Goal: Task Accomplishment & Management: Manage account settings

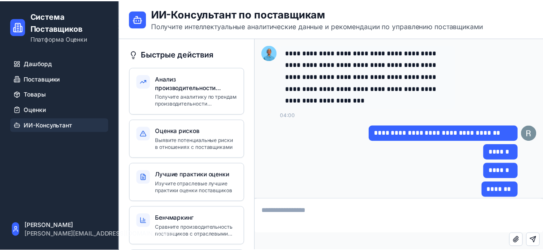
scroll to position [2051, 0]
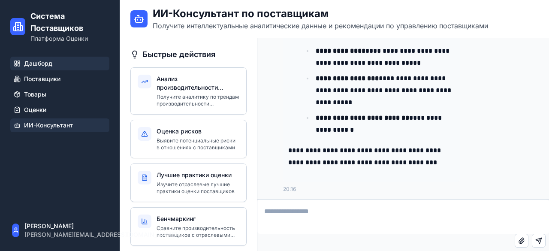
click at [42, 60] on span "Дашборд" at bounding box center [38, 63] width 28 height 9
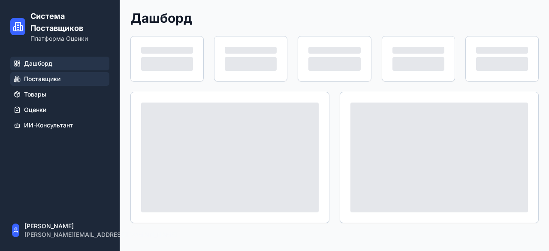
click at [51, 82] on span "Поставщики" at bounding box center [42, 79] width 36 height 9
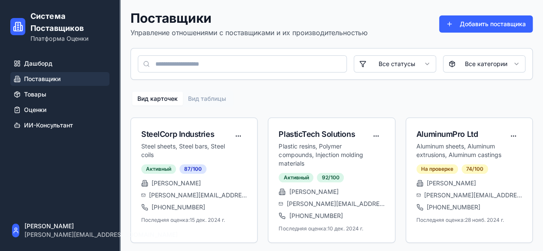
scroll to position [127, 0]
click at [194, 137] on div "SteelCorp Industries" at bounding box center [185, 134] width 88 height 12
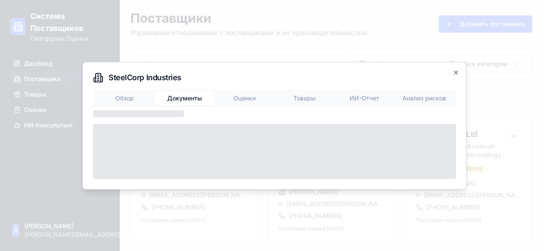
click at [183, 54] on body "Система Поставщиков Платформа Оценки Дашборд Поставщики Товары Оценки ИИ-Консул…" at bounding box center [271, 190] width 543 height 380
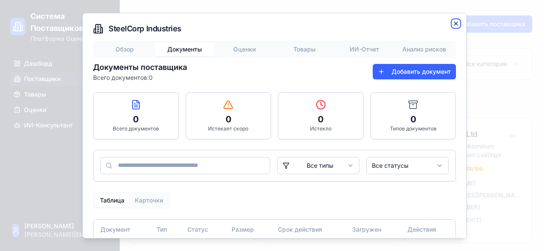
click at [453, 25] on icon "button" at bounding box center [456, 23] width 7 height 7
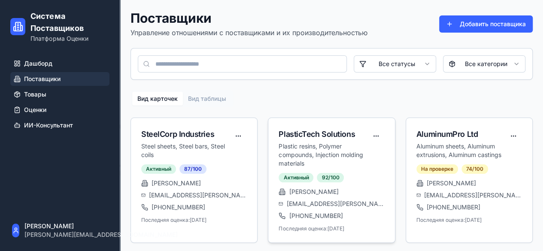
click at [336, 136] on div "PlasticTech Solutions" at bounding box center [322, 134] width 88 height 12
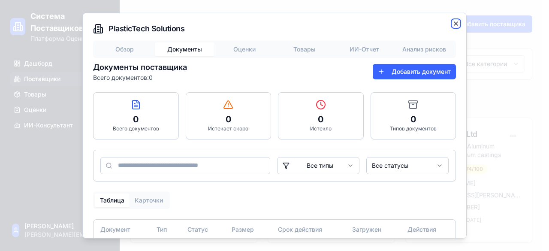
click at [453, 24] on icon "button" at bounding box center [456, 23] width 7 height 7
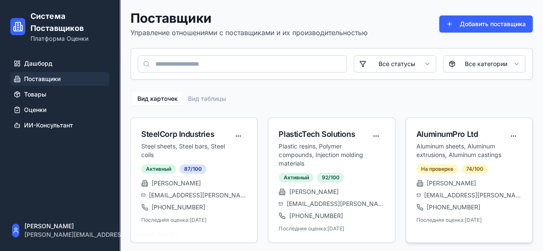
click at [442, 126] on div "AluminumPro Ltd Aluminum sheets, Aluminum extrusions, Aluminum castings" at bounding box center [469, 141] width 126 height 46
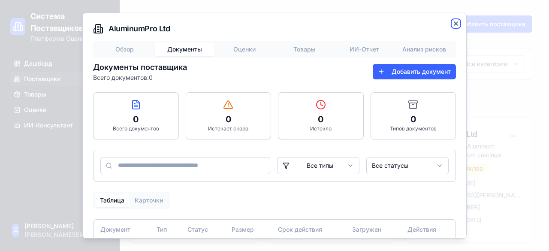
click at [453, 23] on icon "button" at bounding box center [456, 23] width 7 height 7
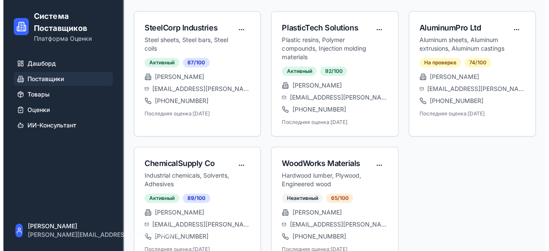
scroll to position [127, 0]
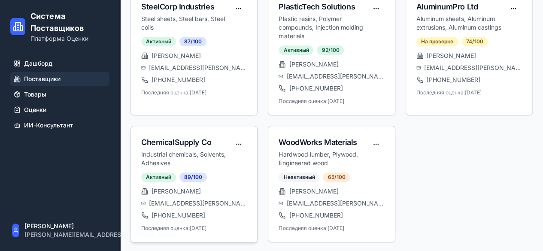
click at [184, 137] on div "ChemicalSupply Co" at bounding box center [185, 142] width 88 height 12
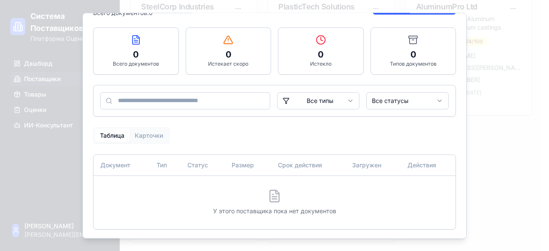
scroll to position [0, 0]
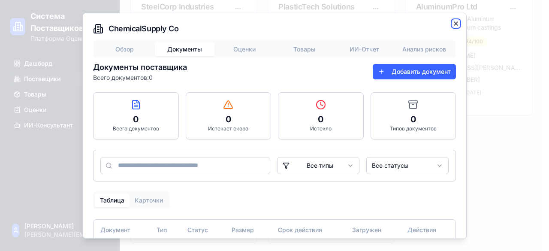
click at [453, 24] on icon "button" at bounding box center [456, 23] width 7 height 7
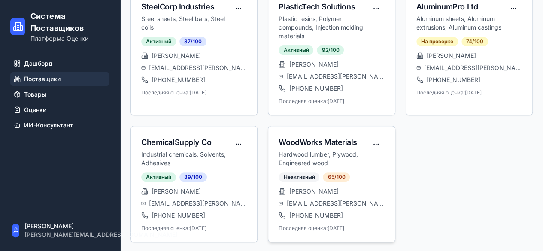
click at [355, 202] on span "[EMAIL_ADDRESS][PERSON_NAME][DOMAIN_NAME]" at bounding box center [336, 203] width 98 height 9
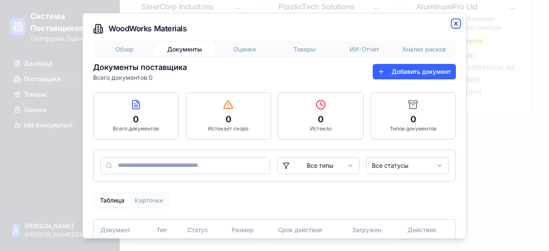
click at [454, 22] on icon "button" at bounding box center [455, 22] width 3 height 3
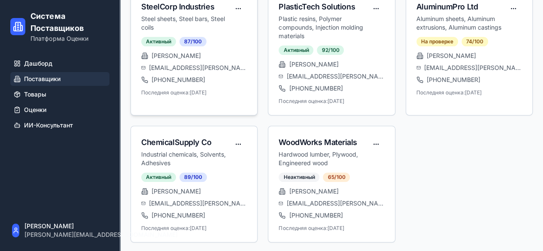
click at [185, 18] on p "Steel sheets, Steel bars, Steel coils" at bounding box center [185, 23] width 88 height 17
drag, startPoint x: 467, startPoint y: 73, endPoint x: 472, endPoint y: 141, distance: 68.4
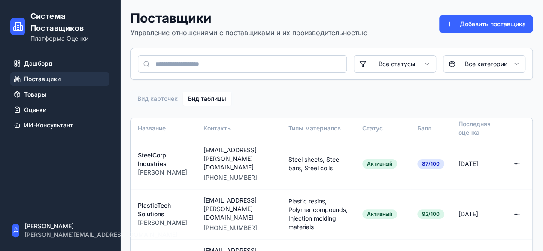
click at [214, 96] on button "Вид таблицы" at bounding box center [207, 99] width 48 height 14
click at [527, 160] on td at bounding box center [516, 164] width 31 height 50
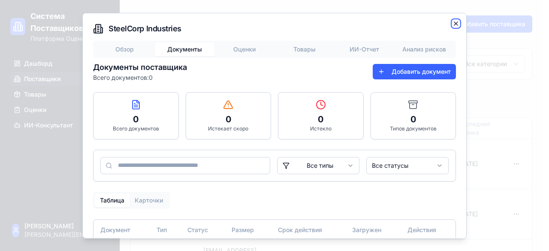
click at [453, 25] on icon "button" at bounding box center [456, 23] width 7 height 7
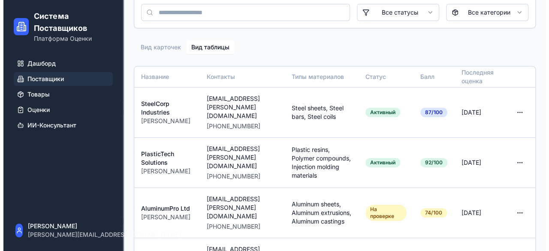
scroll to position [51, 0]
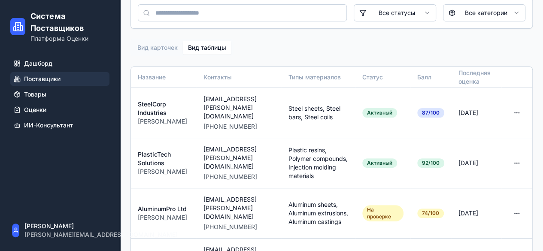
click at [157, 55] on div "Вид карточек Вид таблицы" at bounding box center [181, 47] width 103 height 17
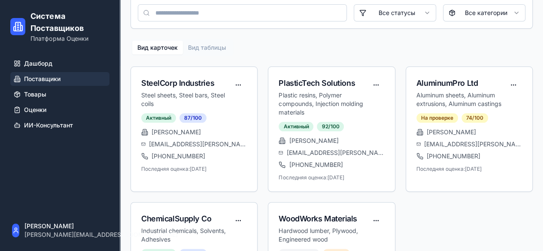
click at [171, 43] on button "Вид карточек" at bounding box center [157, 48] width 51 height 14
click at [174, 88] on div "SteelCorp Industries" at bounding box center [185, 83] width 88 height 12
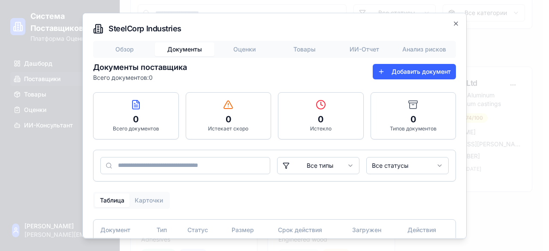
scroll to position [65, 0]
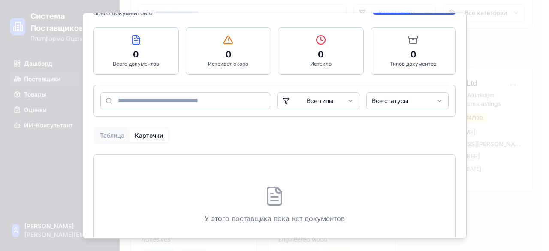
click at [153, 139] on button "Карточки" at bounding box center [149, 135] width 39 height 14
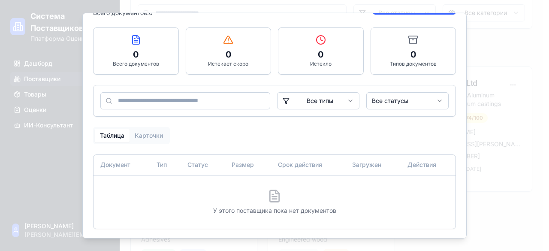
click at [103, 130] on button "Таблица" at bounding box center [112, 135] width 35 height 14
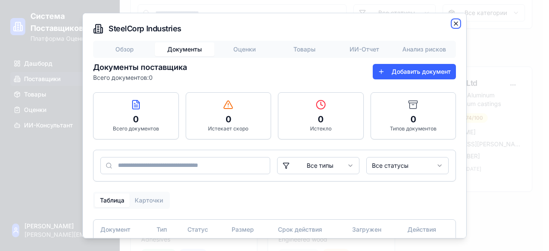
click at [453, 26] on icon "button" at bounding box center [456, 23] width 7 height 7
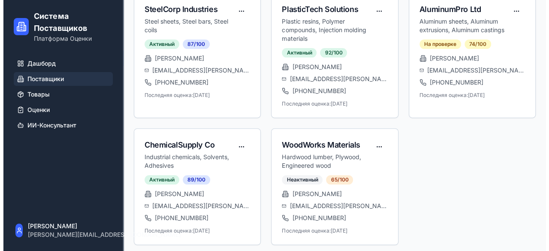
scroll to position [127, 0]
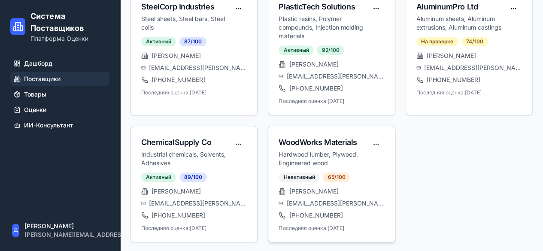
click at [350, 165] on p "Hardwood lumber, Plywood, Engineered wood" at bounding box center [322, 158] width 88 height 17
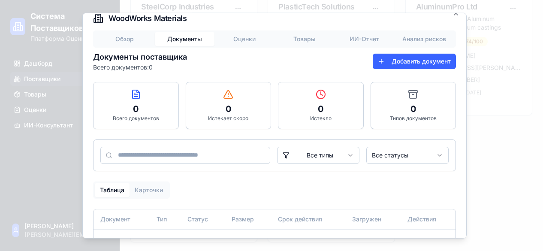
scroll to position [0, 0]
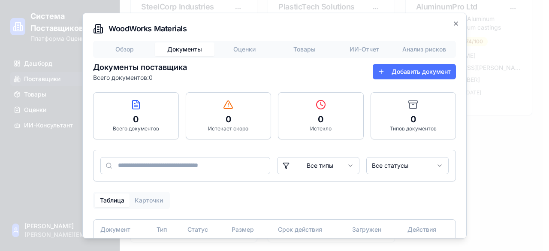
click at [419, 71] on button "Добавить документ" at bounding box center [414, 70] width 83 height 15
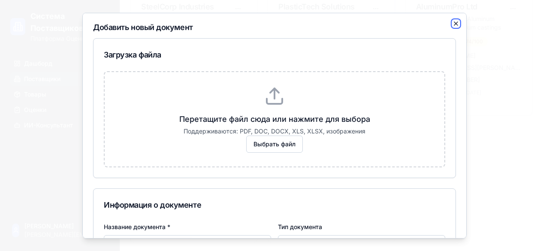
click at [453, 24] on icon "button" at bounding box center [456, 23] width 7 height 7
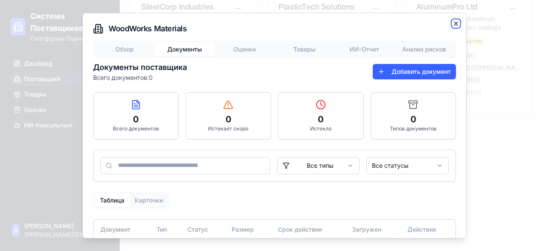
click at [454, 24] on icon "button" at bounding box center [455, 22] width 3 height 3
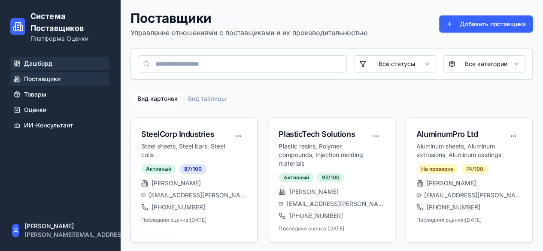
click at [52, 63] on span "Дашборд" at bounding box center [38, 63] width 28 height 9
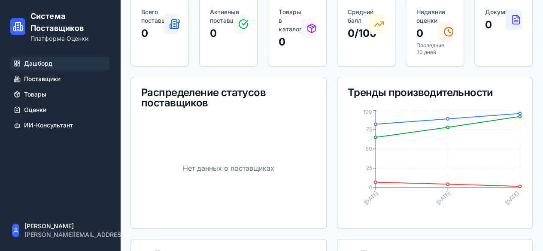
scroll to position [52, 0]
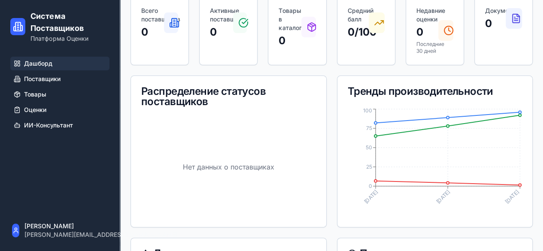
click at [453, 89] on div "Тренды производительности" at bounding box center [435, 91] width 175 height 10
click at [377, 18] on icon at bounding box center [379, 23] width 10 height 10
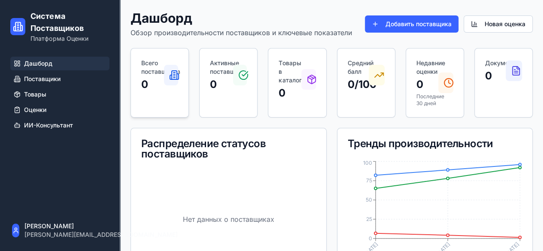
click at [173, 106] on div "Всего поставщиков 0" at bounding box center [159, 83] width 58 height 70
click at [244, 75] on icon at bounding box center [245, 74] width 6 height 4
click at [40, 74] on link "Поставщики" at bounding box center [59, 79] width 99 height 14
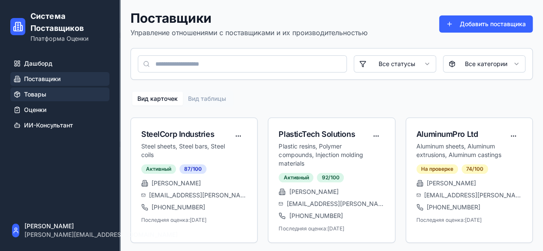
click at [35, 95] on span "Товары" at bounding box center [35, 94] width 22 height 9
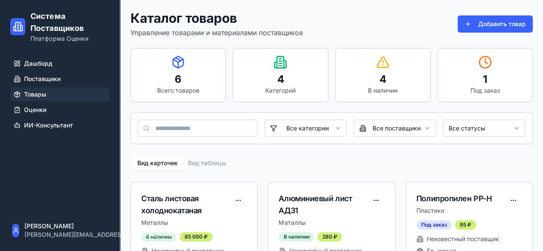
click at [474, 88] on p "Под заказ" at bounding box center [484, 90] width 81 height 9
click at [477, 74] on p "1" at bounding box center [484, 80] width 81 height 14
click at [61, 127] on span "ИИ-Консультант" at bounding box center [48, 125] width 49 height 9
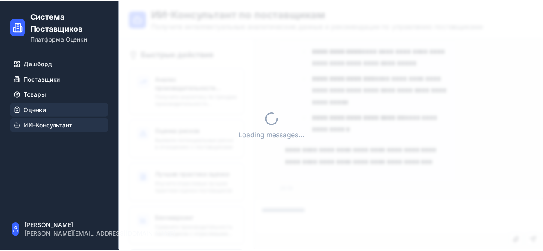
scroll to position [2051, 0]
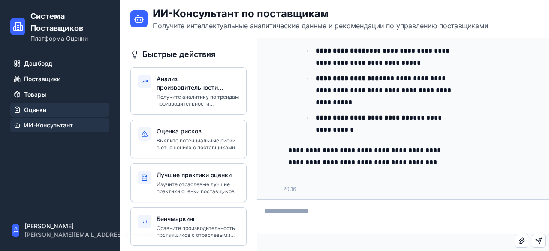
click at [47, 114] on link "Оценки" at bounding box center [59, 110] width 99 height 14
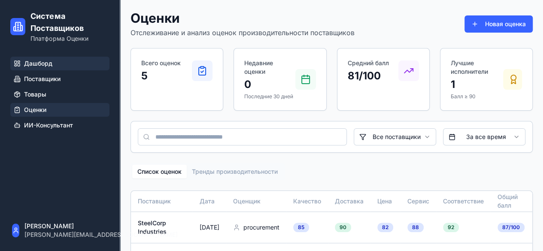
click at [33, 61] on span "Дашборд" at bounding box center [38, 63] width 28 height 9
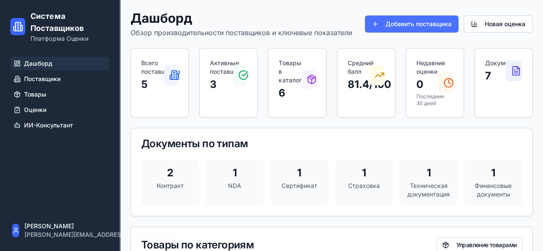
click at [398, 24] on button "Добавить поставщика" at bounding box center [412, 23] width 94 height 17
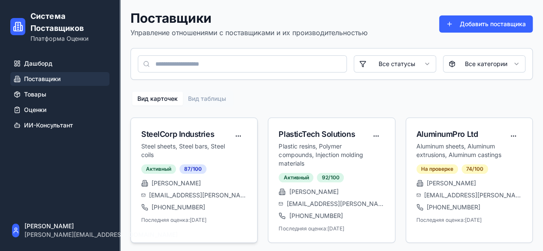
click at [196, 131] on div "SteelCorp Industries" at bounding box center [185, 134] width 88 height 12
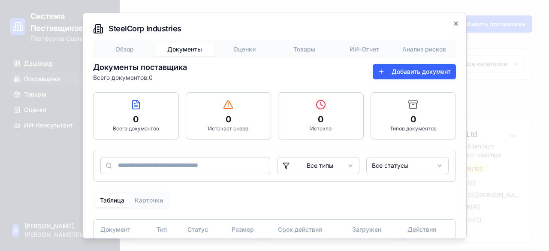
click at [190, 48] on button "Документы" at bounding box center [185, 49] width 60 height 14
click at [432, 71] on button "Добавить документ" at bounding box center [414, 70] width 83 height 15
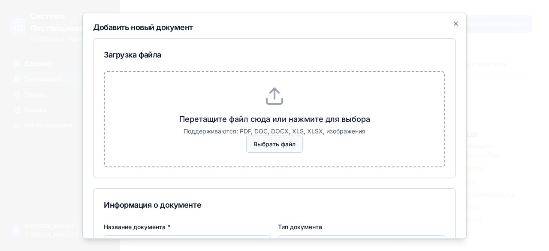
click at [271, 142] on span "Выбрать файл" at bounding box center [274, 143] width 57 height 17
click at [0, 0] on input "Выбрать файл" at bounding box center [0, 0] width 0 height 0
type input "**********"
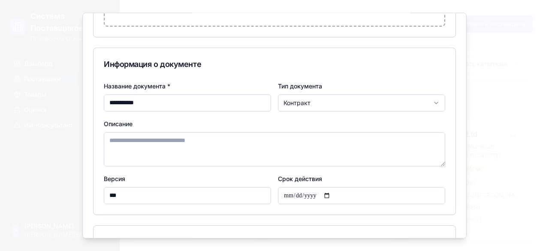
scroll to position [94, 0]
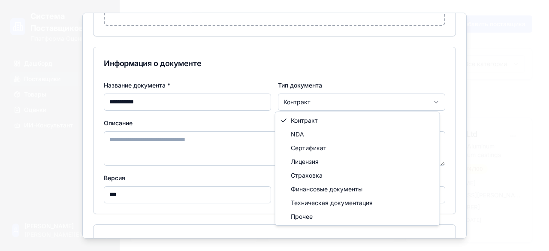
click at [381, 96] on body "Система Поставщиков Платформа Оценки Дашборд Поставщики Товары Оценки ИИ-Консул…" at bounding box center [271, 190] width 543 height 380
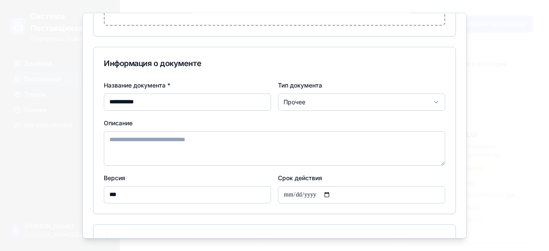
click at [328, 194] on input "Срок действия" at bounding box center [361, 194] width 167 height 17
type input "**********"
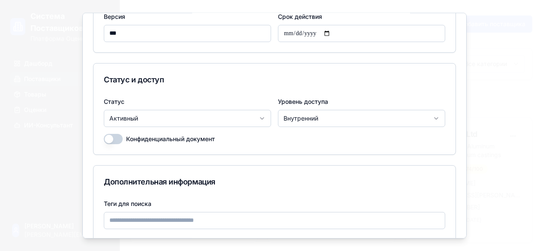
scroll to position [260, 0]
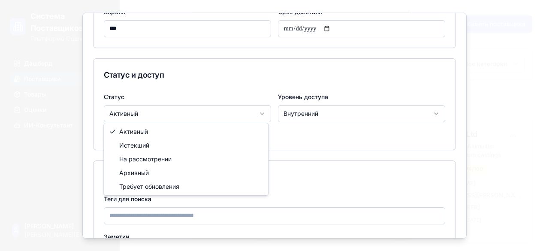
click at [259, 115] on body "Система Поставщиков Платформа Оценки Дашборд Поставщики Товары Оценки ИИ-Консул…" at bounding box center [271, 190] width 543 height 380
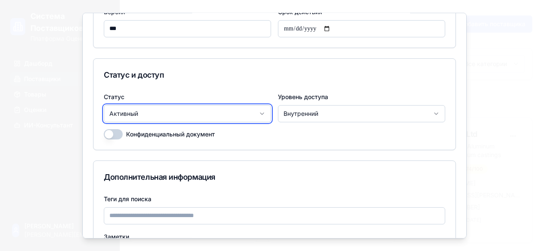
click at [259, 115] on body "Система Поставщиков Платформа Оценки Дашборд Поставщики Товары Оценки ИИ-Консул…" at bounding box center [271, 190] width 543 height 380
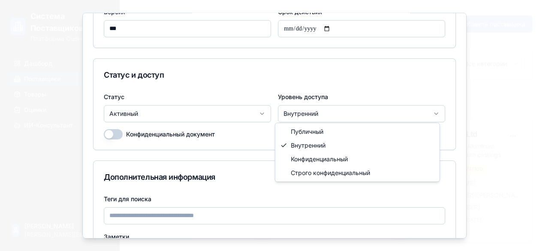
click at [366, 116] on body "Система Поставщиков Платформа Оценки Дашборд Поставщики Товары Оценки ИИ-Консул…" at bounding box center [271, 190] width 543 height 380
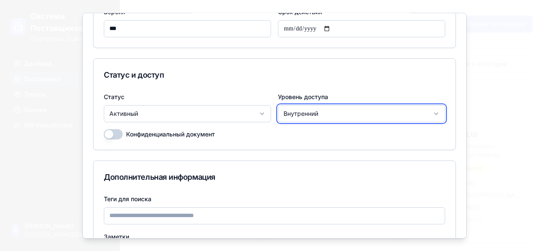
click at [366, 116] on body "Система Поставщиков Платформа Оценки Дашборд Поставщики Товары Оценки ИИ-Консул…" at bounding box center [271, 190] width 543 height 380
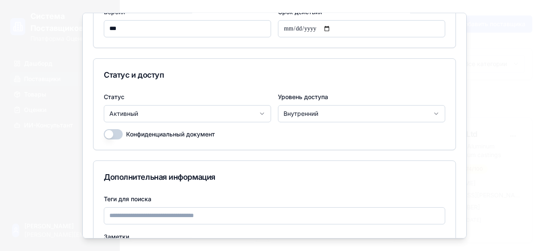
scroll to position [354, 0]
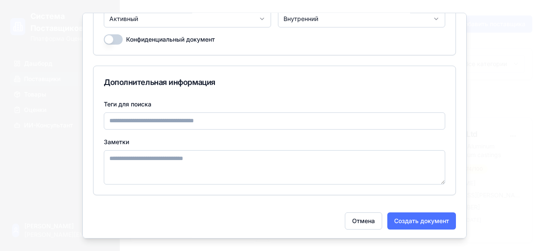
click at [387, 218] on button "Создать документ" at bounding box center [421, 220] width 69 height 17
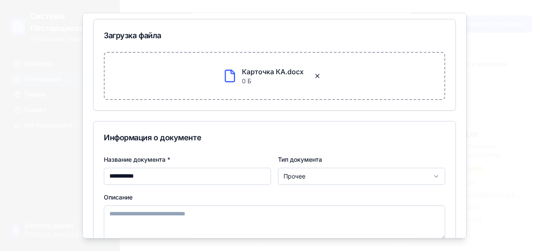
scroll to position [0, 0]
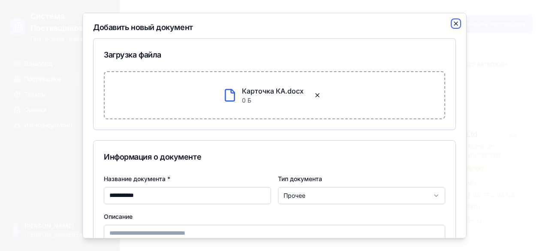
click at [453, 20] on icon "button" at bounding box center [456, 23] width 7 height 7
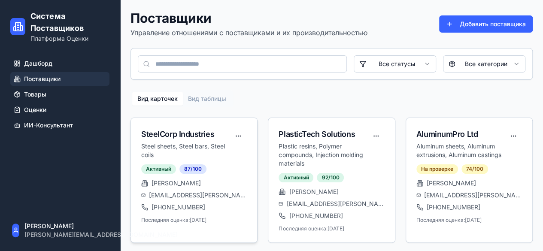
click at [203, 173] on div "Активный 87 /100 John Martinez j.martinez@steelcorp.com +1-555-0123 Последняя о…" at bounding box center [194, 193] width 106 height 59
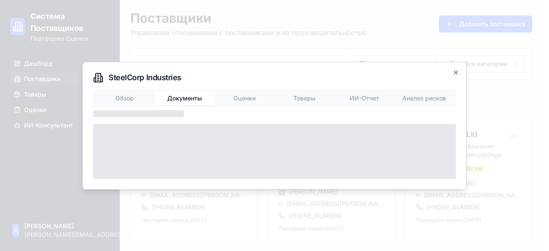
click at [183, 48] on body "Система Поставщиков Платформа Оценки Дашборд Поставщики Товары Оценки ИИ-Консул…" at bounding box center [271, 190] width 543 height 380
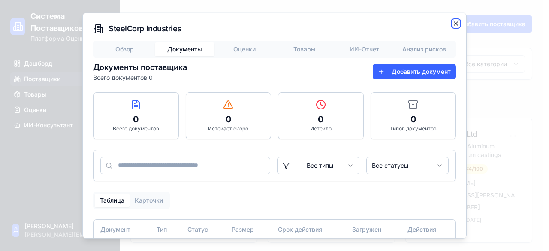
click at [454, 23] on icon "button" at bounding box center [455, 22] width 3 height 3
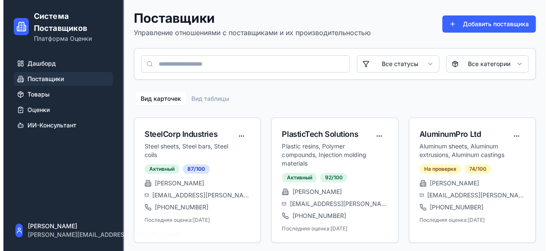
scroll to position [127, 0]
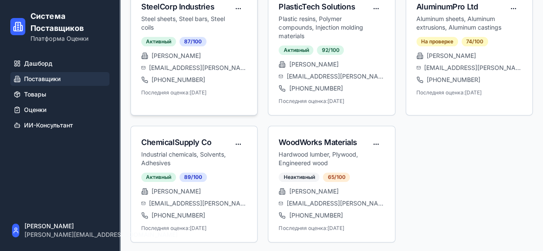
click at [211, 67] on span "[PERSON_NAME][EMAIL_ADDRESS][DOMAIN_NAME]" at bounding box center [198, 67] width 98 height 9
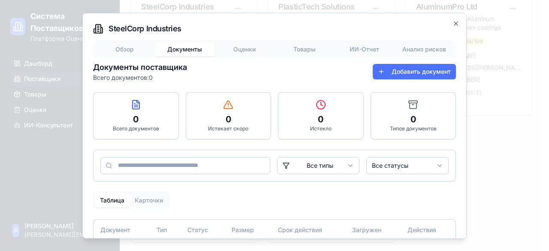
click at [386, 75] on button "Добавить документ" at bounding box center [414, 70] width 83 height 15
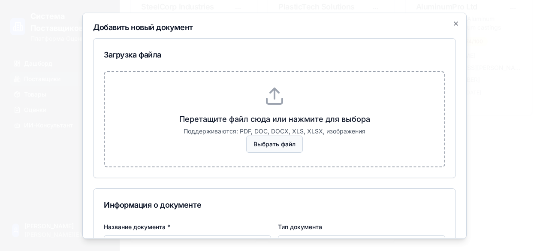
click at [251, 147] on span "Выбрать файл" at bounding box center [274, 143] width 57 height 17
click at [0, 0] on input "Выбрать файл" at bounding box center [0, 0] width 0 height 0
type input "**********"
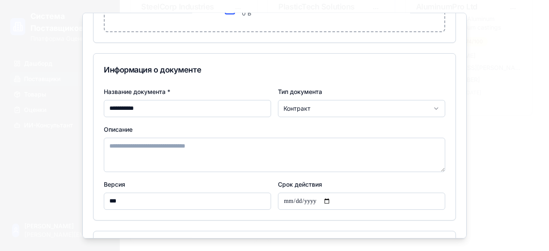
scroll to position [94, 0]
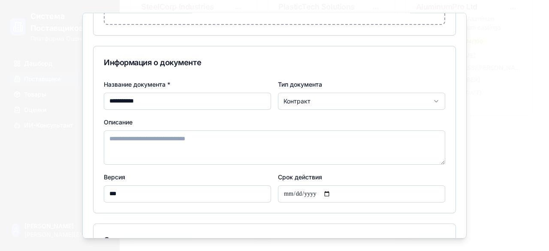
click at [357, 196] on input "Срок действия" at bounding box center [361, 193] width 167 height 17
click at [328, 194] on input "Срок действия" at bounding box center [361, 193] width 167 height 17
click at [326, 194] on input "**********" at bounding box center [361, 193] width 167 height 17
type input "**********"
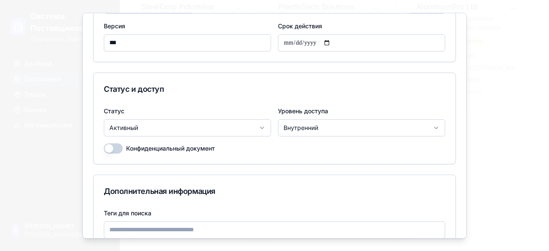
scroll to position [354, 0]
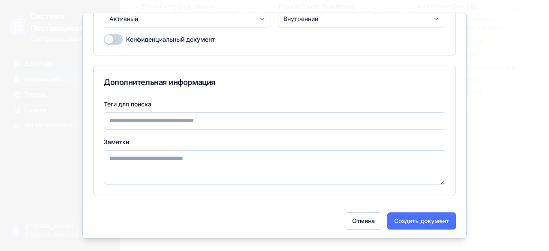
click at [426, 224] on button "Создать документ" at bounding box center [421, 220] width 69 height 17
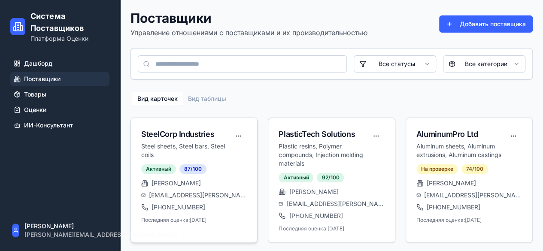
click at [200, 139] on div "SteelCorp Industries" at bounding box center [185, 134] width 88 height 12
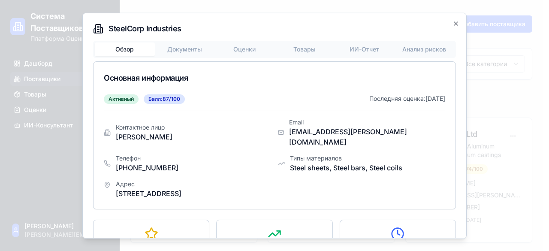
click at [193, 45] on body "Система Поставщиков Платформа Оценки Дашборд Поставщики Товары Оценки ИИ-Консул…" at bounding box center [271, 190] width 543 height 380
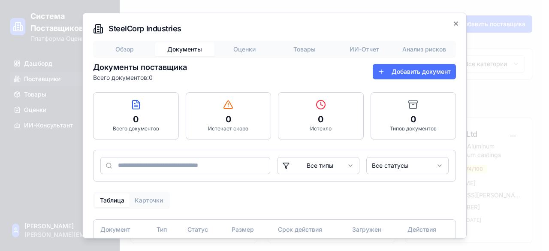
click at [411, 65] on button "Добавить документ" at bounding box center [414, 70] width 83 height 15
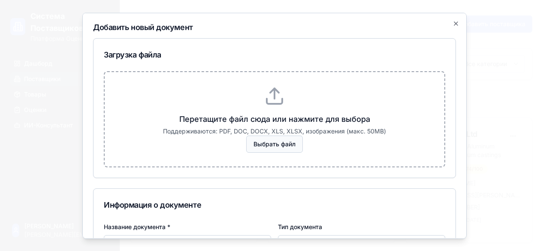
click at [277, 139] on span "Выбрать файл" at bounding box center [274, 143] width 57 height 17
click at [0, 0] on input "Выбрать файл" at bounding box center [0, 0] width 0 height 0
type input "****"
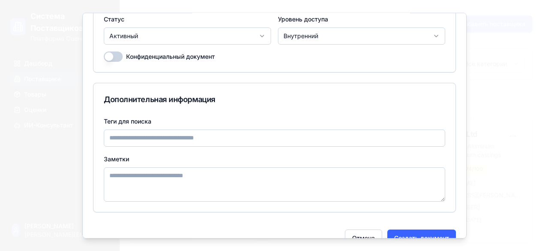
scroll to position [354, 0]
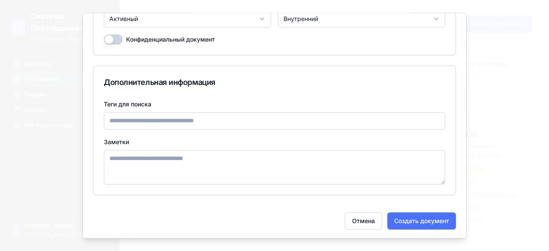
click at [415, 218] on button "Создать документ" at bounding box center [421, 220] width 69 height 17
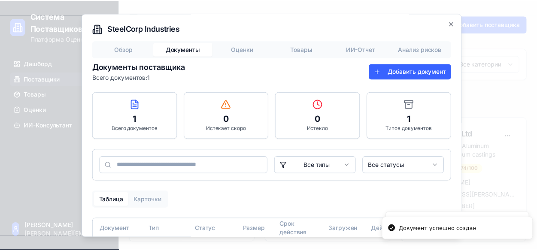
scroll to position [42, 0]
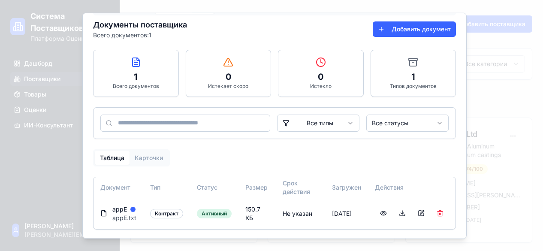
click at [508, 112] on div at bounding box center [274, 125] width 549 height 251
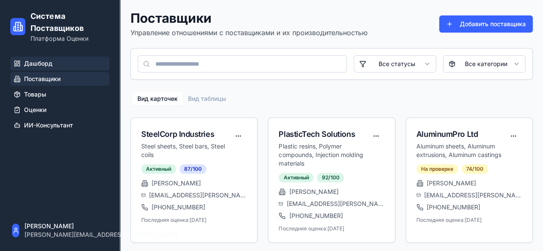
click at [45, 58] on link "Дашборд" at bounding box center [59, 64] width 99 height 14
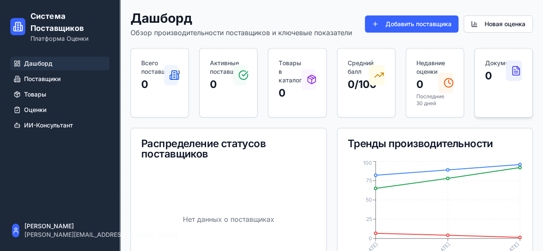
click at [496, 80] on p "0" at bounding box center [495, 76] width 21 height 14
click at [514, 70] on icon at bounding box center [516, 71] width 10 height 10
click at [510, 75] on div at bounding box center [513, 70] width 16 height 21
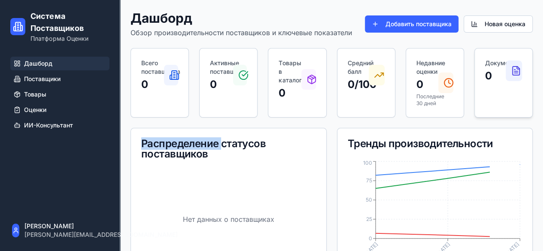
click at [510, 75] on div at bounding box center [513, 70] width 16 height 21
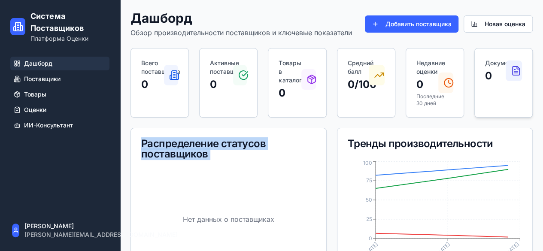
click at [510, 75] on div at bounding box center [513, 70] width 16 height 21
click at [28, 73] on link "Поставщики" at bounding box center [59, 79] width 99 height 14
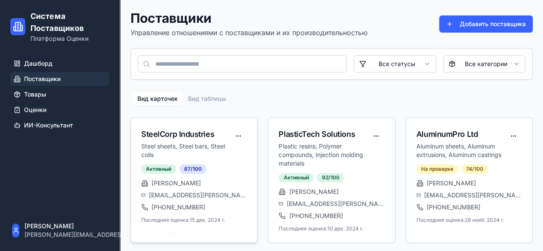
click at [193, 136] on div "SteelCorp Industries" at bounding box center [185, 134] width 88 height 12
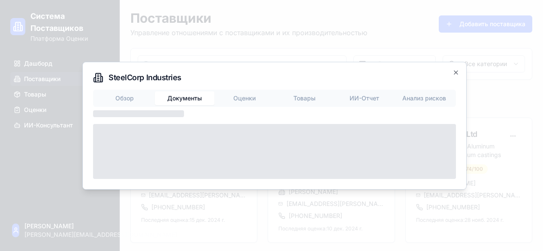
click at [195, 45] on body "Система Поставщиков Платформа Оценки Дашборд Поставщики Товары Оценки ИИ-Консул…" at bounding box center [271, 190] width 543 height 380
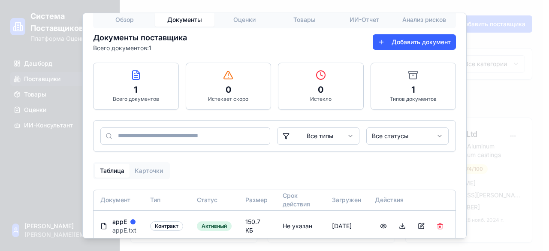
scroll to position [42, 0]
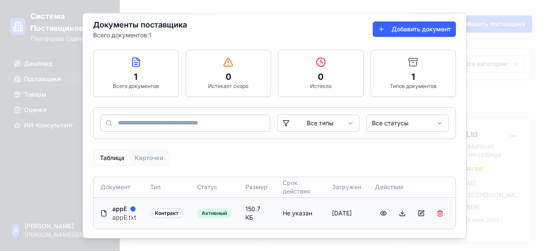
click at [129, 214] on div "appE.txt" at bounding box center [124, 217] width 24 height 9
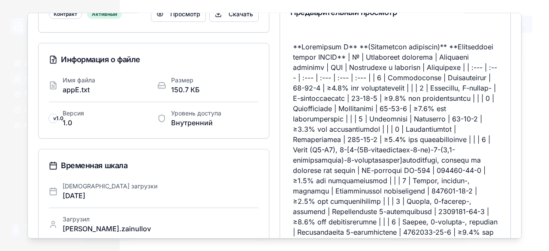
scroll to position [0, 0]
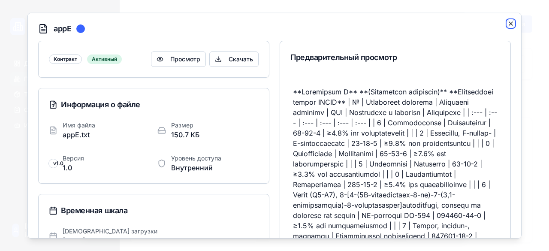
click at [508, 21] on icon "button" at bounding box center [511, 23] width 7 height 7
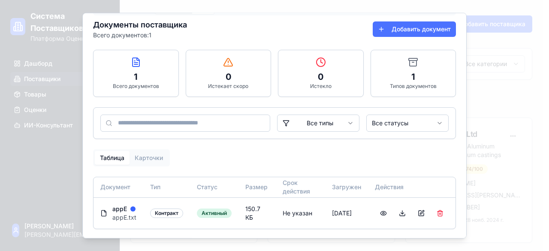
click at [396, 30] on button "Добавить документ" at bounding box center [414, 28] width 83 height 15
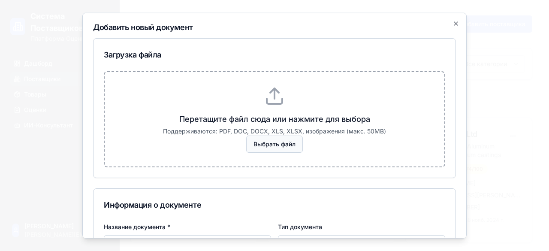
click at [261, 144] on span "Выбрать файл" at bounding box center [274, 143] width 57 height 17
click at [0, 0] on input "Выбрать файл" at bounding box center [0, 0] width 0 height 0
type input "*********"
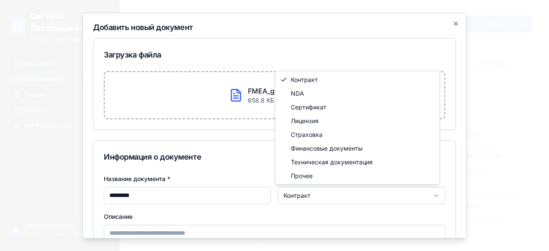
click at [428, 193] on body "Система Поставщиков Платформа Оценки Дашборд Поставщики Товары Оценки ИИ-Консул…" at bounding box center [271, 190] width 543 height 380
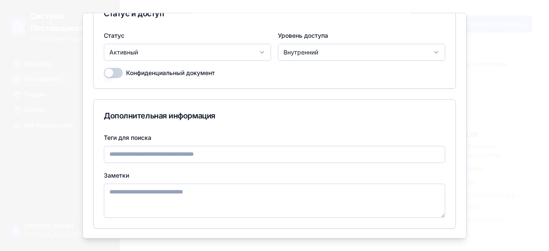
scroll to position [143, 0]
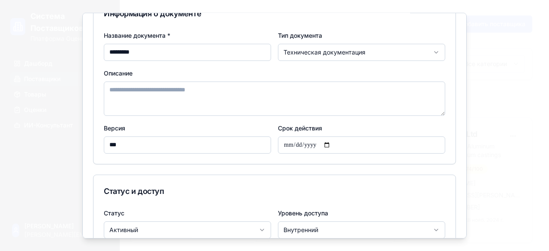
click at [323, 143] on input "Срок действия" at bounding box center [361, 144] width 167 height 17
click at [329, 144] on input "Срок действия" at bounding box center [361, 144] width 167 height 17
type input "**********"
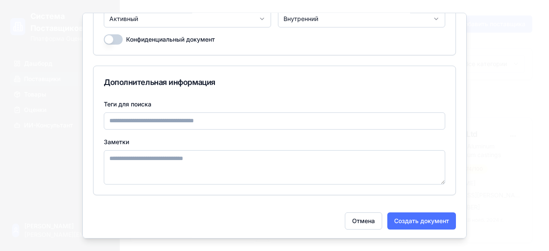
click at [407, 212] on button "Создать документ" at bounding box center [421, 220] width 69 height 17
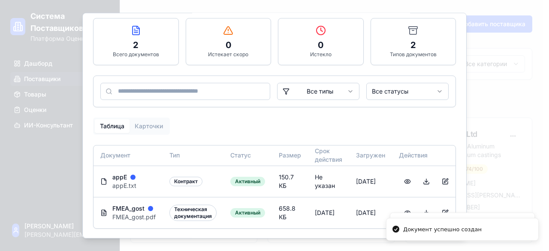
scroll to position [80, 0]
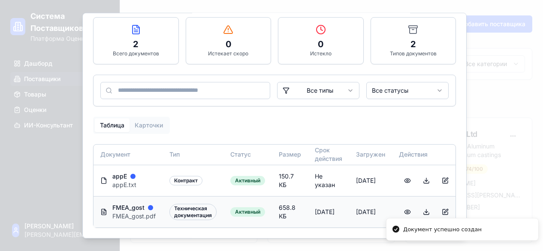
click at [147, 203] on div "FMEA_gost" at bounding box center [133, 207] width 43 height 9
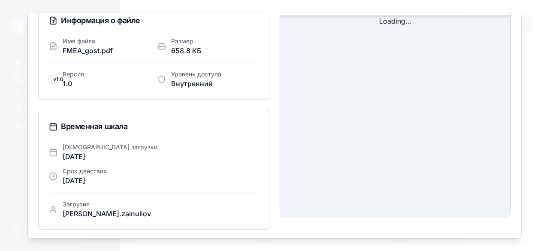
scroll to position [0, 0]
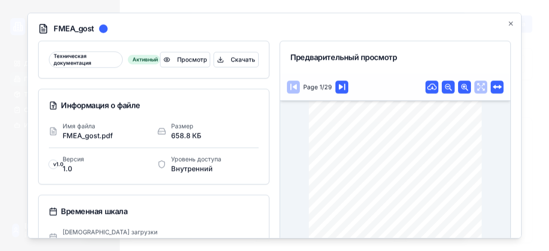
click at [480, 143] on div "Page 1/29 ГОСТ Р ГОСУДАРСТВЕННЫЙ СТАНДАРТ РОССИЙСКОЙ ФЕДЕРАЦИИ СИСТЕМЫ КАЧЕСТВА…" at bounding box center [395, 187] width 230 height 229
click at [191, 56] on button "Просмотр" at bounding box center [185, 58] width 50 height 15
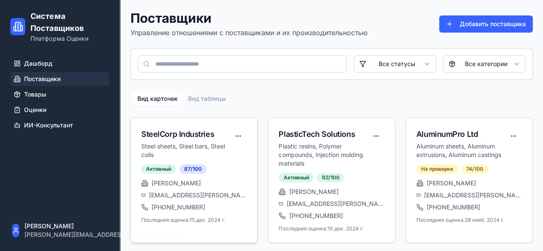
click at [183, 137] on div "SteelCorp Industries" at bounding box center [185, 134] width 88 height 12
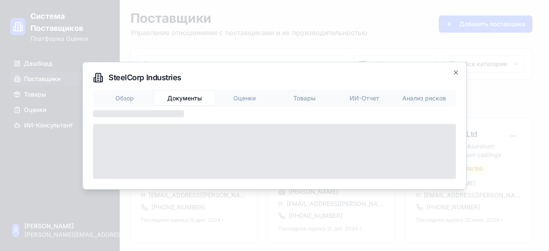
click at [185, 48] on body "Система Поставщиков Платформа Оценки Дашборд Поставщики Товары Оценки ИИ-Консул…" at bounding box center [271, 190] width 543 height 380
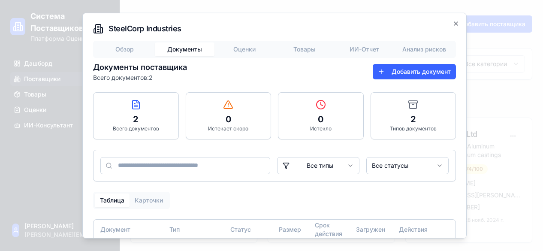
click at [126, 109] on div "2 Всего документов" at bounding box center [136, 115] width 85 height 46
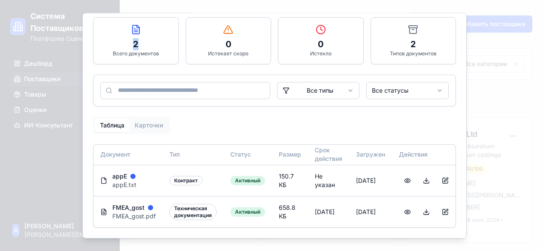
scroll to position [80, 0]
click at [121, 173] on div "appE" at bounding box center [124, 176] width 24 height 9
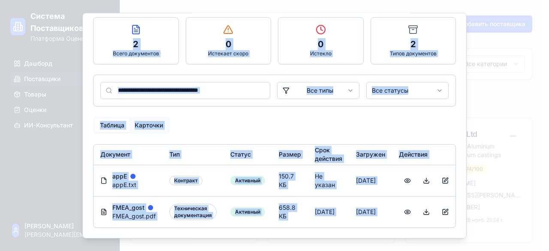
drag, startPoint x: 523, startPoint y: 60, endPoint x: 521, endPoint y: 135, distance: 75.5
click at [549, 112] on div at bounding box center [274, 125] width 549 height 251
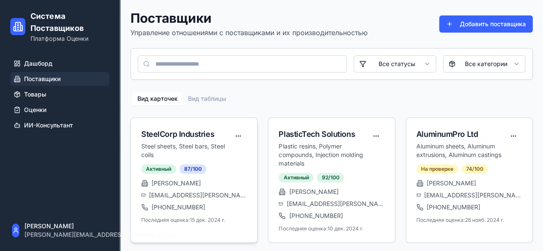
click at [163, 128] on div "SteelCorp Industries" at bounding box center [185, 134] width 88 height 12
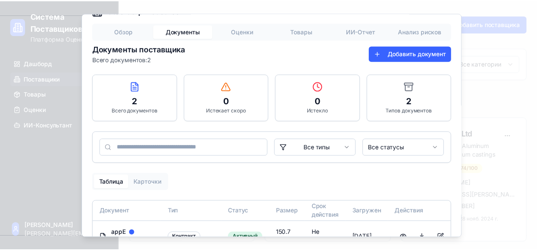
scroll to position [0, 0]
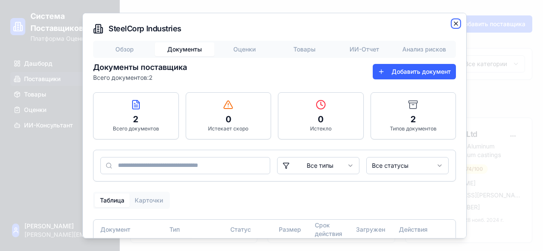
click at [453, 26] on icon "button" at bounding box center [456, 23] width 7 height 7
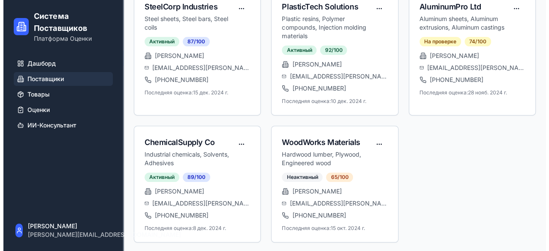
scroll to position [9, 0]
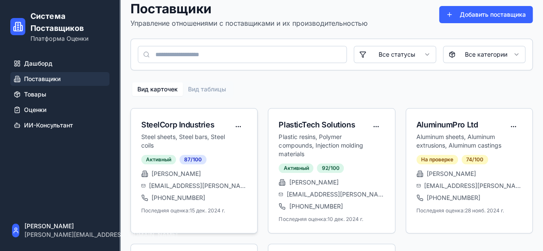
click at [169, 121] on div "SteelCorp Industries" at bounding box center [185, 125] width 88 height 12
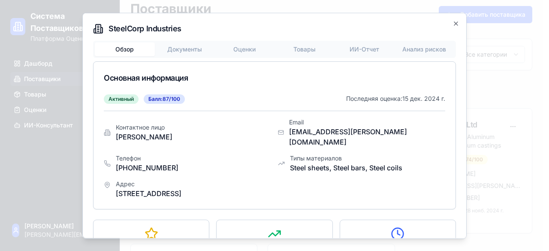
click at [133, 52] on button "Обзор" at bounding box center [125, 49] width 60 height 14
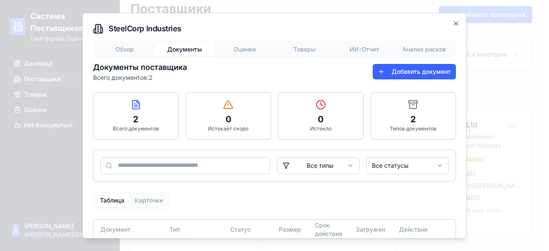
click at [173, 47] on button "Документы" at bounding box center [185, 49] width 60 height 14
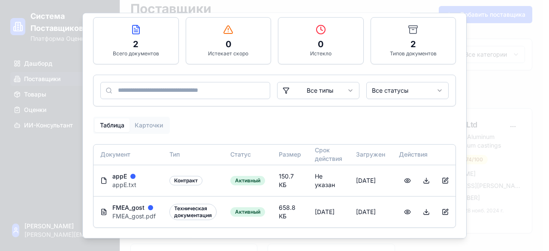
scroll to position [0, 0]
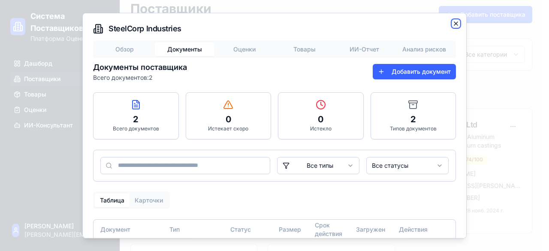
click at [453, 22] on icon "button" at bounding box center [456, 23] width 7 height 7
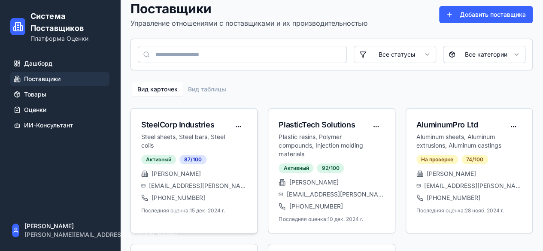
click at [187, 115] on div "SteelCorp Industries Steel sheets, Steel bars, Steel coils" at bounding box center [194, 132] width 126 height 46
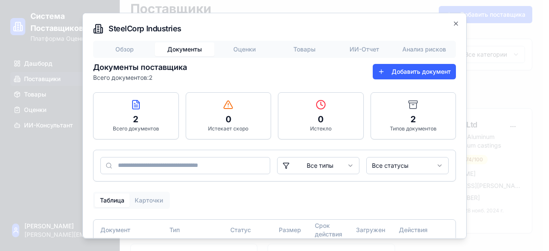
click at [447, 27] on h2 "SteelCorp Industries" at bounding box center [274, 28] width 363 height 10
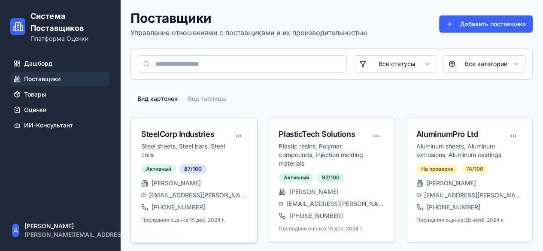
click at [196, 136] on div "SteelCorp Industries" at bounding box center [185, 134] width 88 height 12
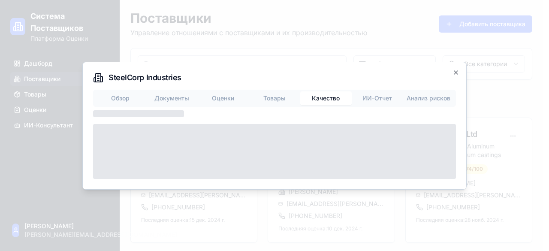
click at [329, 52] on body "Система Поставщиков Платформа Оценки Дашборд Поставщики Товары Оценки ИИ-Консул…" at bounding box center [271, 190] width 543 height 380
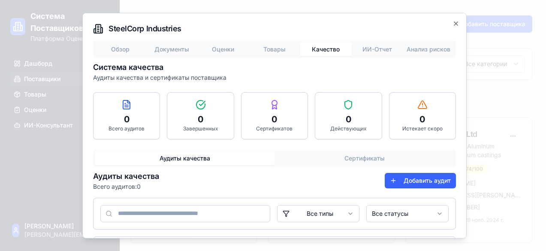
scroll to position [82, 0]
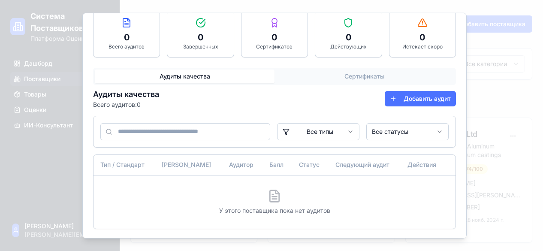
click at [408, 96] on button "Добавить аудит" at bounding box center [420, 98] width 71 height 15
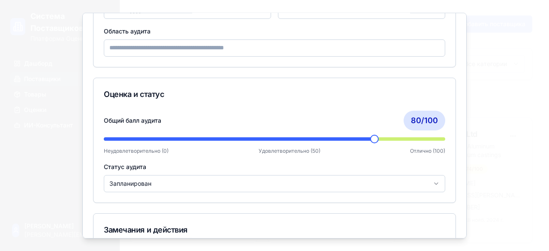
scroll to position [0, 0]
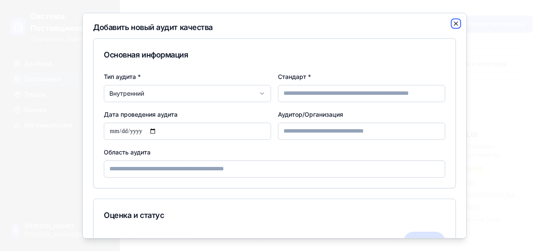
click at [453, 25] on icon "button" at bounding box center [456, 23] width 7 height 7
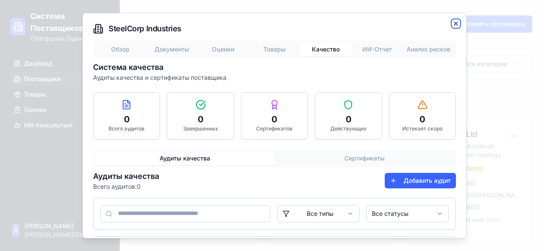
click at [453, 23] on icon "button" at bounding box center [456, 23] width 7 height 7
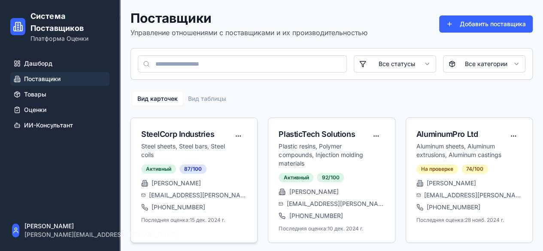
click at [200, 135] on div "SteelCorp Industries" at bounding box center [185, 134] width 88 height 12
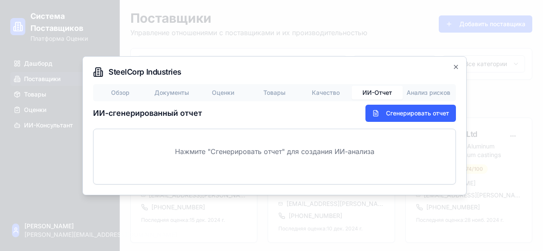
click at [373, 46] on body "Система Поставщиков Платформа Оценки Дашборд Поставщики Товары Оценки ИИ-Консул…" at bounding box center [271, 190] width 543 height 380
click at [453, 68] on icon "button" at bounding box center [456, 66] width 7 height 7
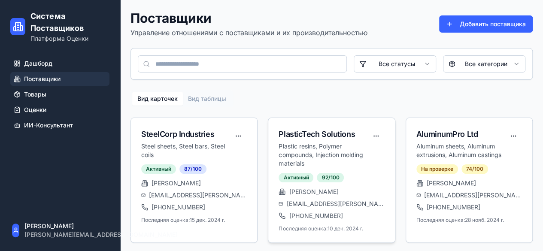
click at [308, 129] on div "PlasticTech Solutions" at bounding box center [322, 134] width 88 height 12
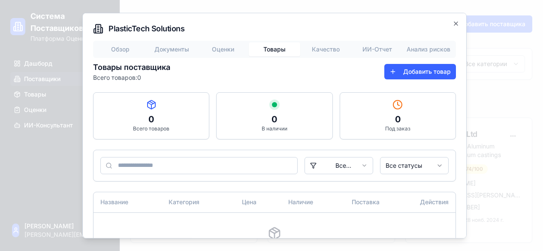
click at [269, 88] on div "Обзор Документы Оценки Товары Качество ИИ-Отчет Анализ рисков Товары поставщика…" at bounding box center [274, 153] width 363 height 226
click at [380, 54] on body "Система Поставщиков Платформа Оценки Дашборд Поставщики Товары Оценки ИИ-Консул…" at bounding box center [271, 190] width 543 height 380
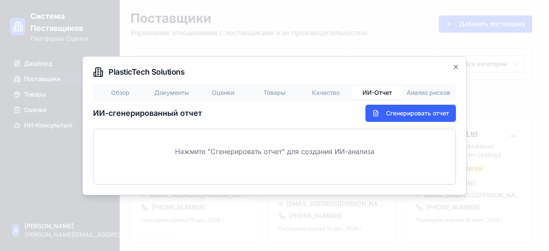
click at [380, 54] on div at bounding box center [274, 125] width 549 height 251
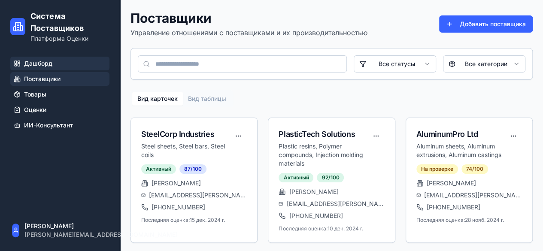
click at [37, 62] on span "Дашборд" at bounding box center [38, 63] width 28 height 9
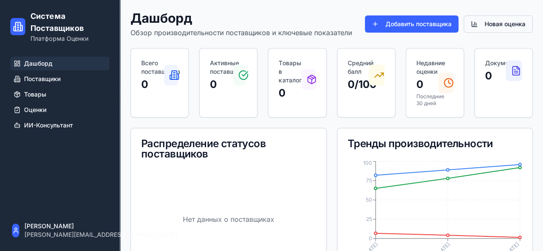
click at [506, 25] on button "Новая оценка" at bounding box center [497, 23] width 69 height 17
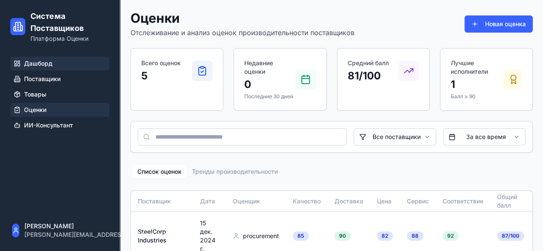
click at [41, 67] on span "Дашборд" at bounding box center [38, 63] width 28 height 9
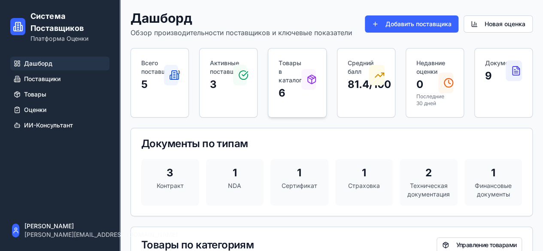
click at [308, 81] on icon at bounding box center [311, 79] width 10 height 10
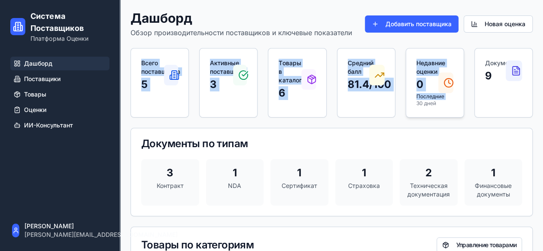
drag, startPoint x: 130, startPoint y: 62, endPoint x: 422, endPoint y: 108, distance: 296.2
click at [29, 77] on span "Поставщики" at bounding box center [42, 79] width 36 height 9
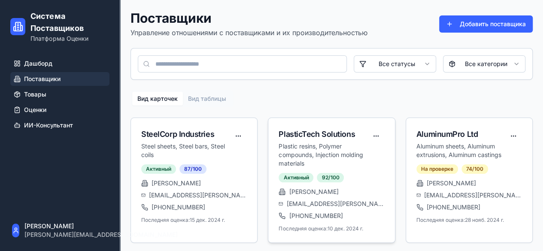
click at [319, 173] on div "Активный 92 /100" at bounding box center [331, 177] width 106 height 9
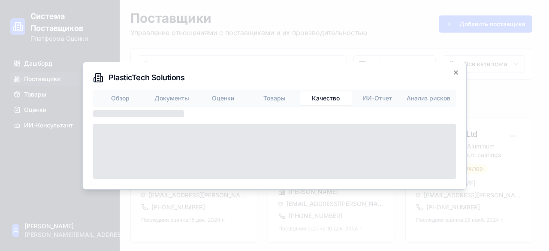
click at [329, 48] on body "Система Поставщиков Платформа Оценки Дашборд Поставщики Товары Оценки ИИ-Консул…" at bounding box center [271, 190] width 543 height 380
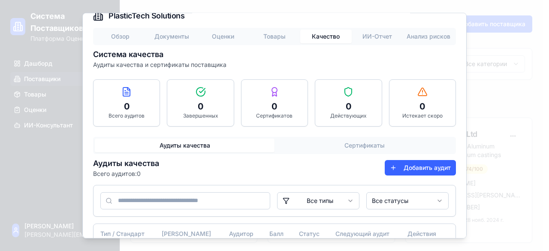
scroll to position [6, 0]
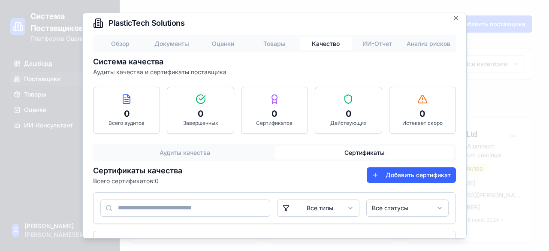
click at [328, 157] on button "Сертификаты" at bounding box center [365, 152] width 180 height 14
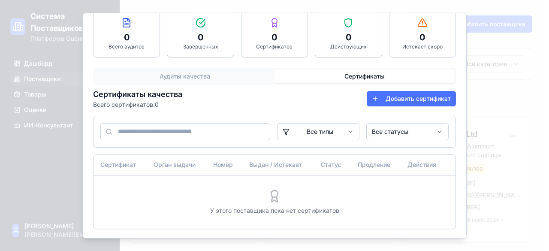
click at [386, 102] on button "Добавить сертификат" at bounding box center [411, 98] width 89 height 15
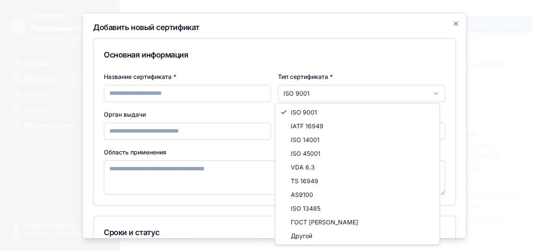
click at [426, 91] on body "Система Поставщиков Платформа Оценки Дашборд Поставщики Товары Оценки ИИ-Консул…" at bounding box center [271, 190] width 543 height 380
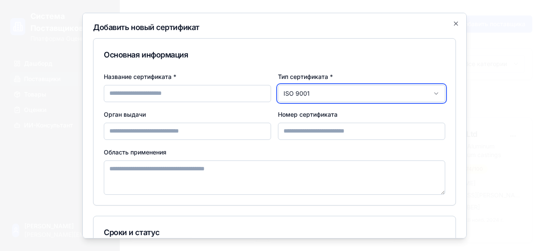
click at [263, 105] on body "Система Поставщиков Платформа Оценки Дашборд Поставщики Товары Оценки ИИ-Консул…" at bounding box center [271, 190] width 543 height 380
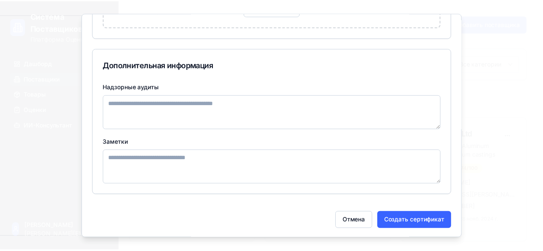
scroll to position [0, 0]
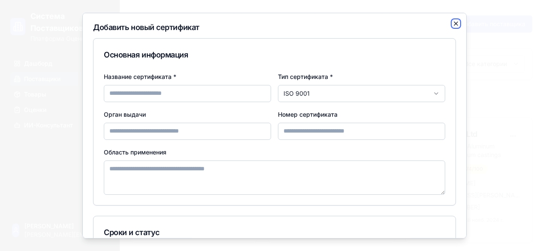
click at [454, 24] on icon "button" at bounding box center [455, 22] width 3 height 3
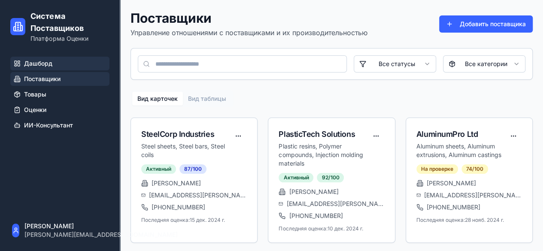
click at [26, 57] on link "Дашборд" at bounding box center [59, 64] width 99 height 14
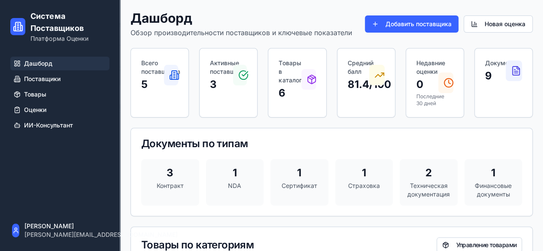
click at [168, 188] on p "Контракт" at bounding box center [170, 185] width 44 height 9
click at [514, 70] on icon at bounding box center [516, 71] width 10 height 10
click at [54, 85] on link "Поставщики" at bounding box center [59, 79] width 99 height 14
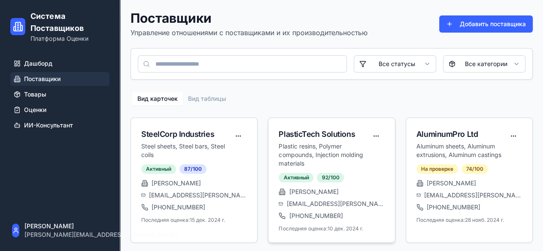
click at [342, 137] on div "PlasticTech Solutions" at bounding box center [322, 134] width 88 height 12
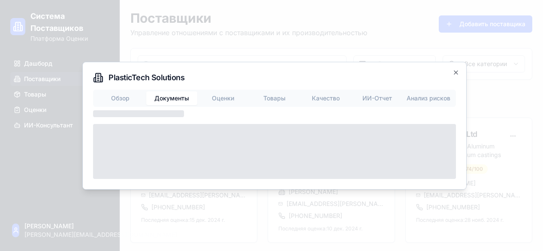
click at [181, 51] on body "Система Поставщиков Платформа Оценки Дашборд Поставщики Товары Оценки ИИ-Консул…" at bounding box center [271, 190] width 543 height 380
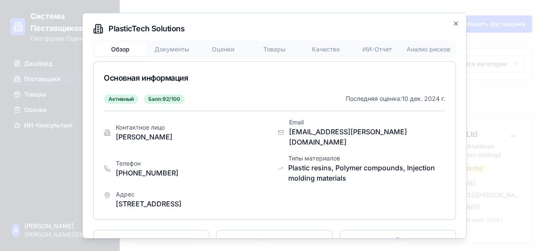
click at [122, 47] on button "Обзор" at bounding box center [120, 49] width 51 height 14
click at [453, 21] on icon "button" at bounding box center [456, 23] width 7 height 7
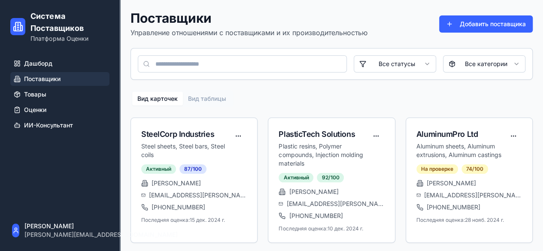
click at [79, 80] on link "Поставщики" at bounding box center [59, 79] width 99 height 14
click at [172, 128] on div "SteelCorp Industries" at bounding box center [185, 134] width 88 height 12
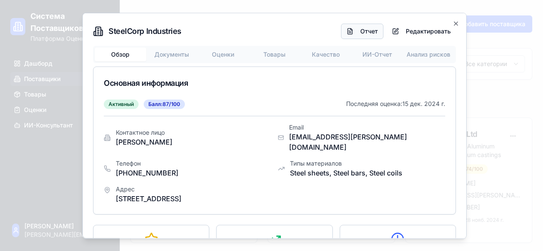
click at [353, 27] on button "Отчет" at bounding box center [362, 30] width 42 height 15
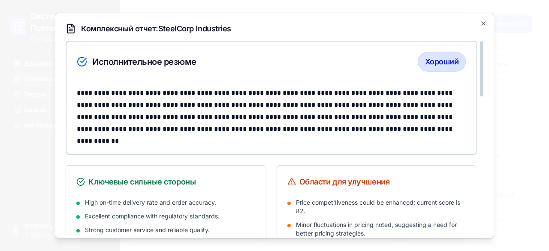
drag, startPoint x: 481, startPoint y: 65, endPoint x: 499, endPoint y: 36, distance: 33.1
click at [483, 41] on div at bounding box center [481, 69] width 3 height 56
click at [445, 61] on div "Хороший" at bounding box center [442, 61] width 48 height 20
click at [481, 24] on icon "button" at bounding box center [483, 23] width 7 height 7
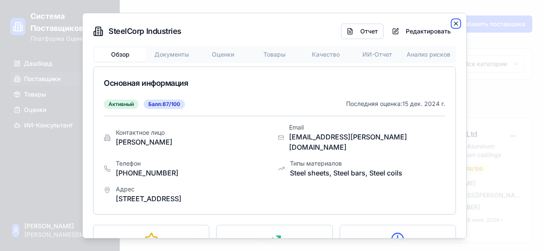
click at [453, 22] on icon "button" at bounding box center [456, 23] width 7 height 7
